Goal: Navigation & Orientation: Find specific page/section

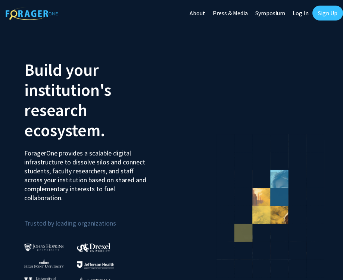
click at [298, 18] on link "Log In" at bounding box center [300, 13] width 23 height 26
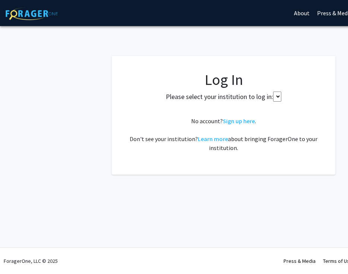
select select
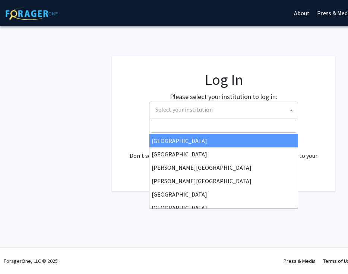
click at [236, 107] on span "Select your institution" at bounding box center [224, 109] width 145 height 15
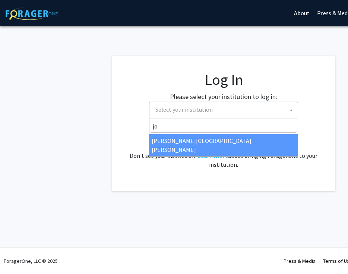
type input "jo"
select select "1"
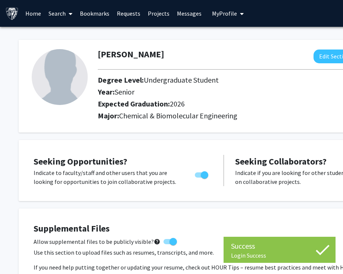
click at [101, 19] on link "Bookmarks" at bounding box center [94, 13] width 37 height 26
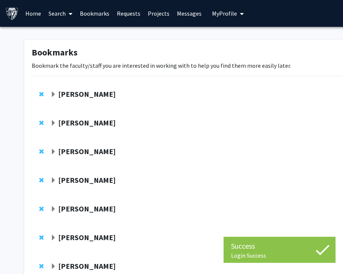
click at [85, 122] on strong "[PERSON_NAME]" at bounding box center [86, 122] width 57 height 9
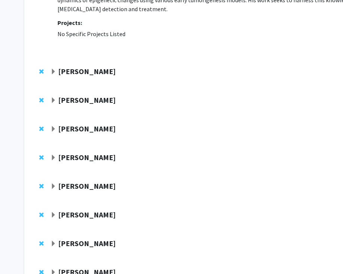
scroll to position [258, 0]
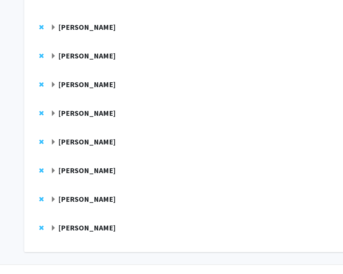
click at [86, 224] on div "[PERSON_NAME]" at bounding box center [130, 228] width 161 height 9
click at [86, 223] on strong "[PERSON_NAME]" at bounding box center [86, 227] width 57 height 9
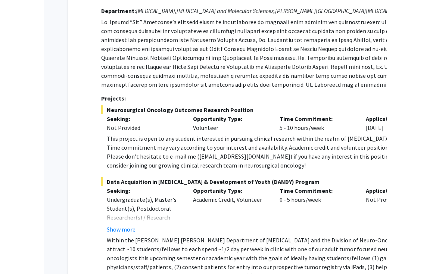
scroll to position [498, 0]
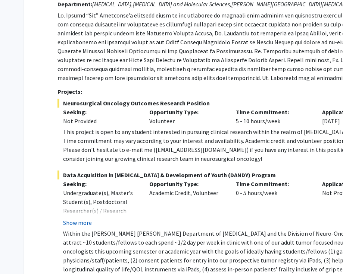
click at [83, 218] on button "Show more" at bounding box center [77, 222] width 29 height 9
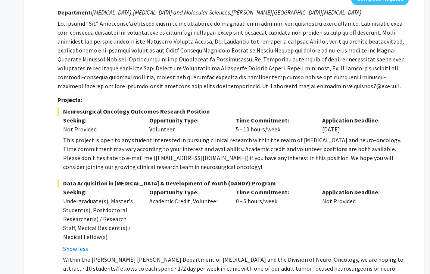
scroll to position [331, 0]
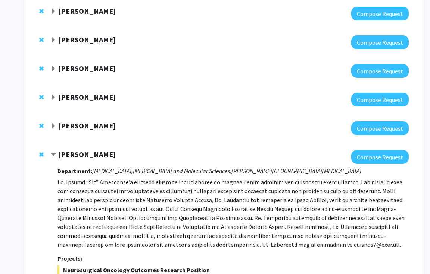
click at [52, 152] on span "Contract Raj Mukherjee Bookmark" at bounding box center [53, 155] width 6 height 6
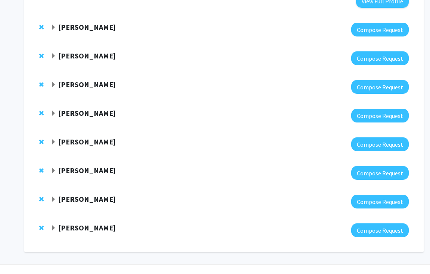
click at [62, 195] on strong "[PERSON_NAME]" at bounding box center [86, 199] width 57 height 9
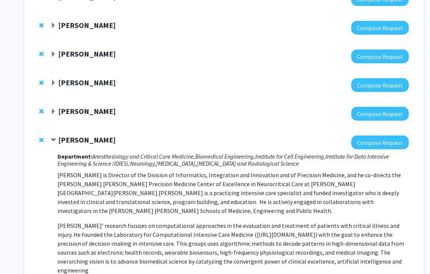
scroll to position [322, 0]
